Goal: Information Seeking & Learning: Understand process/instructions

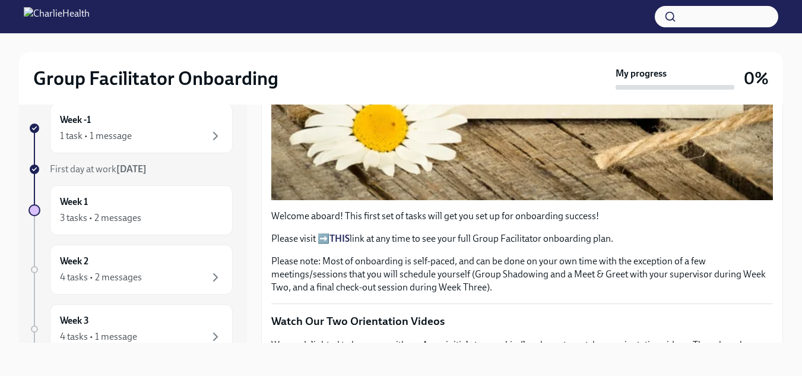
scroll to position [324, 0]
click at [338, 232] on strong "THIS" at bounding box center [339, 237] width 20 height 11
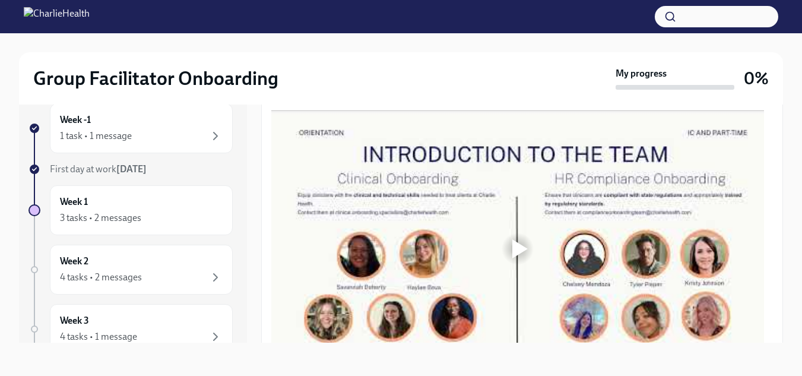
scroll to position [599, 0]
click at [530, 237] on div at bounding box center [517, 249] width 38 height 38
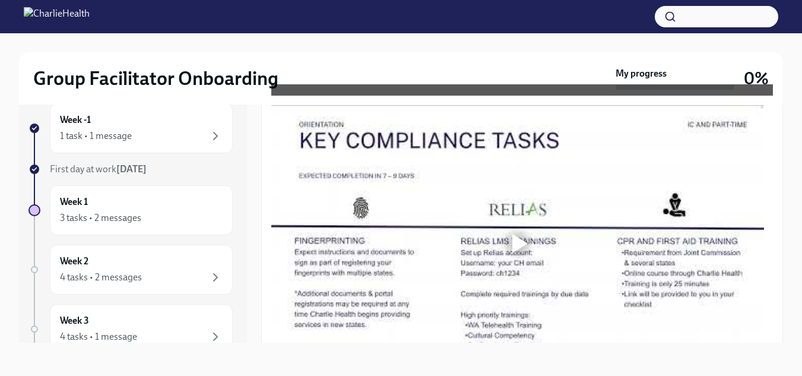
scroll to position [892, 0]
click at [527, 250] on div at bounding box center [517, 243] width 38 height 38
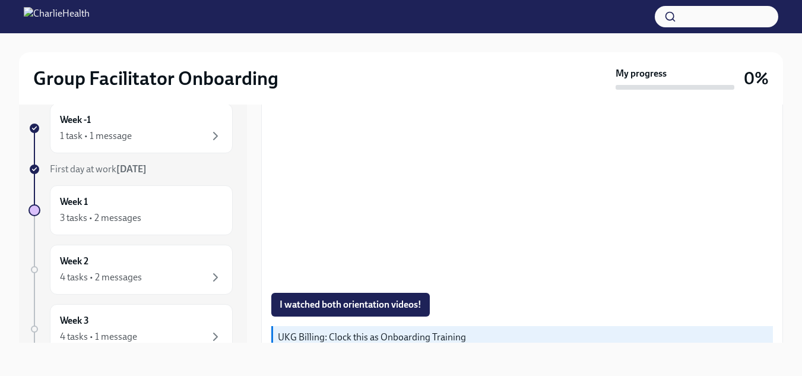
scroll to position [1000, 0]
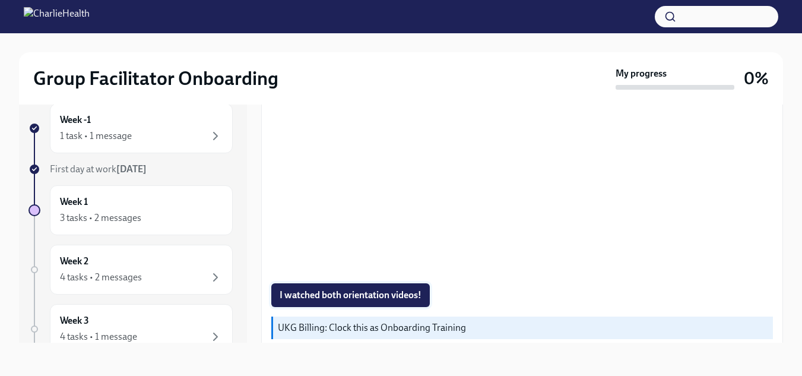
click at [421, 293] on span "I watched both orientation videos!" at bounding box center [350, 295] width 142 height 12
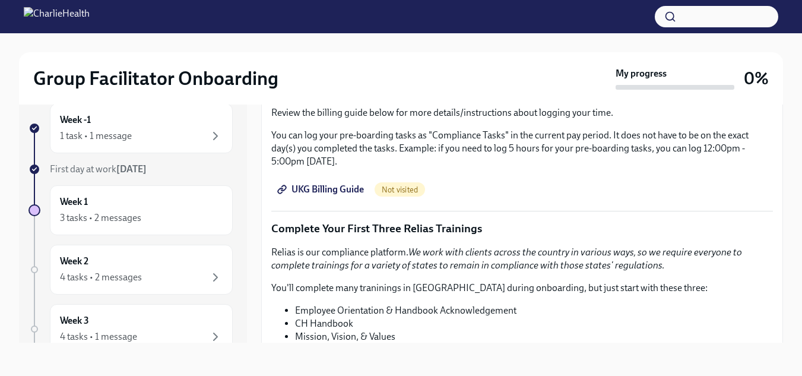
scroll to position [1306, 0]
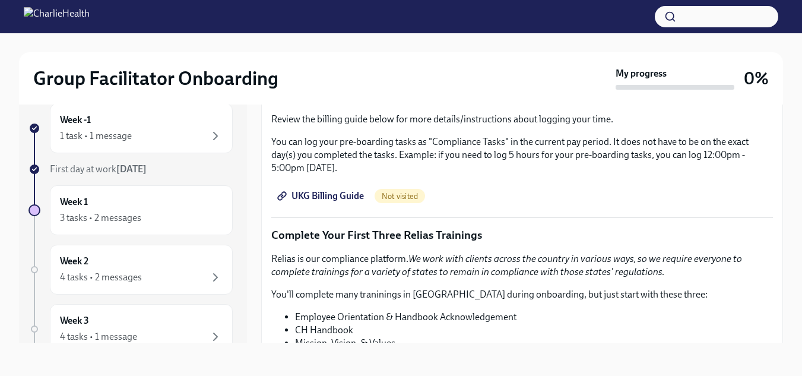
click at [336, 190] on span "UKG Billing Guide" at bounding box center [321, 196] width 84 height 12
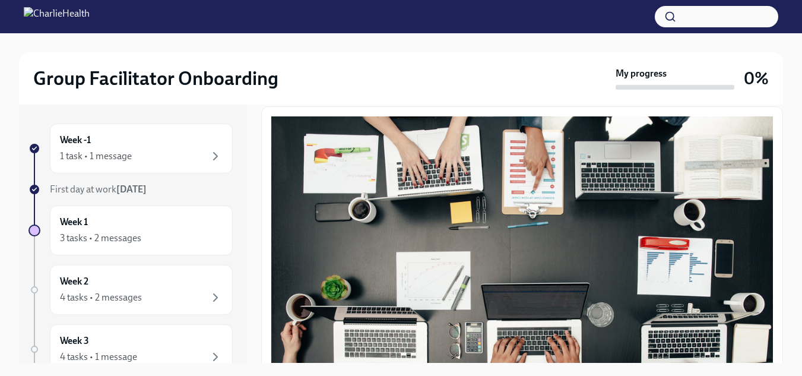
scroll to position [150, 0]
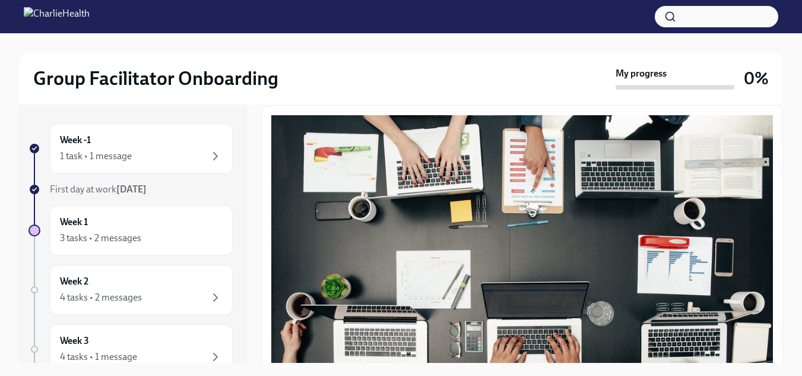
click at [534, 266] on button "Zoom image" at bounding box center [521, 263] width 501 height 296
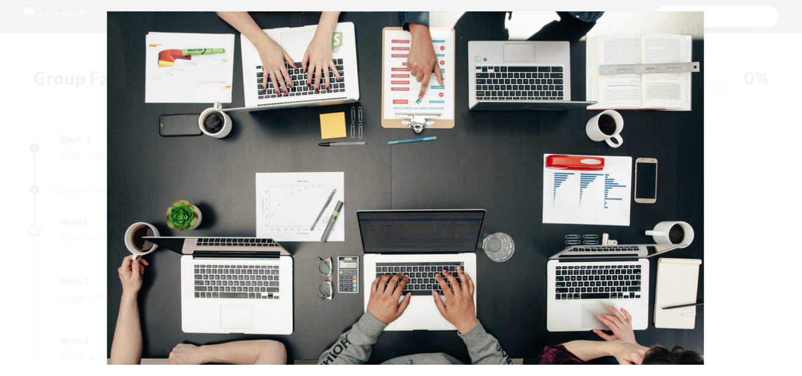
click at [499, 163] on button "Unzoom image" at bounding box center [401, 188] width 802 height 376
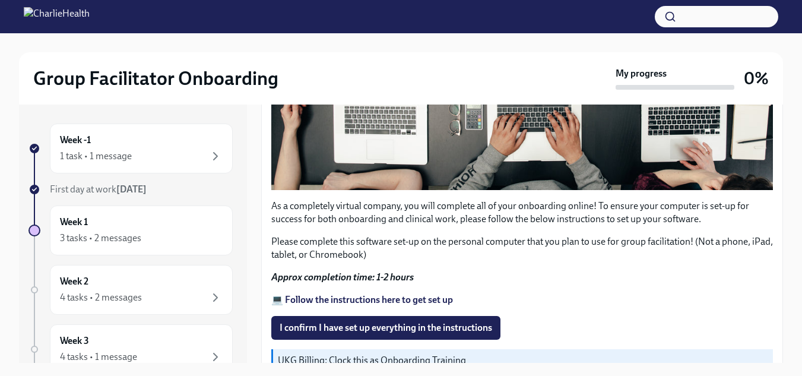
scroll to position [376, 0]
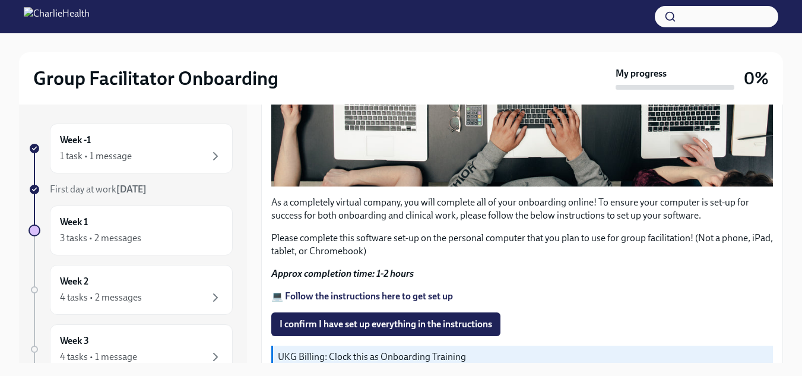
click at [349, 292] on strong "💻 Follow the instructions here to get set up" at bounding box center [362, 295] width 182 height 11
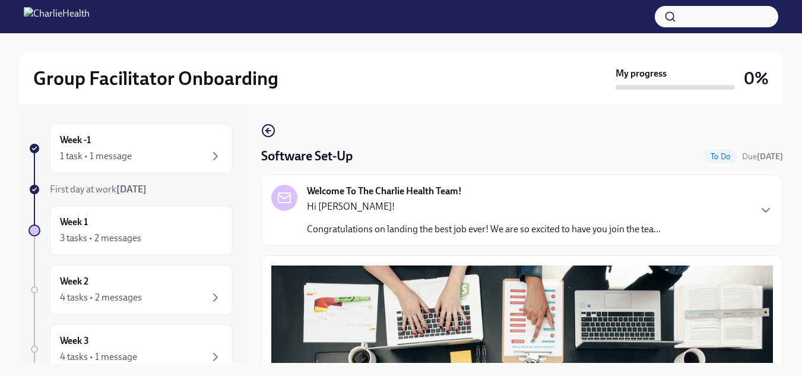
scroll to position [376, 0]
